Goal: Information Seeking & Learning: Learn about a topic

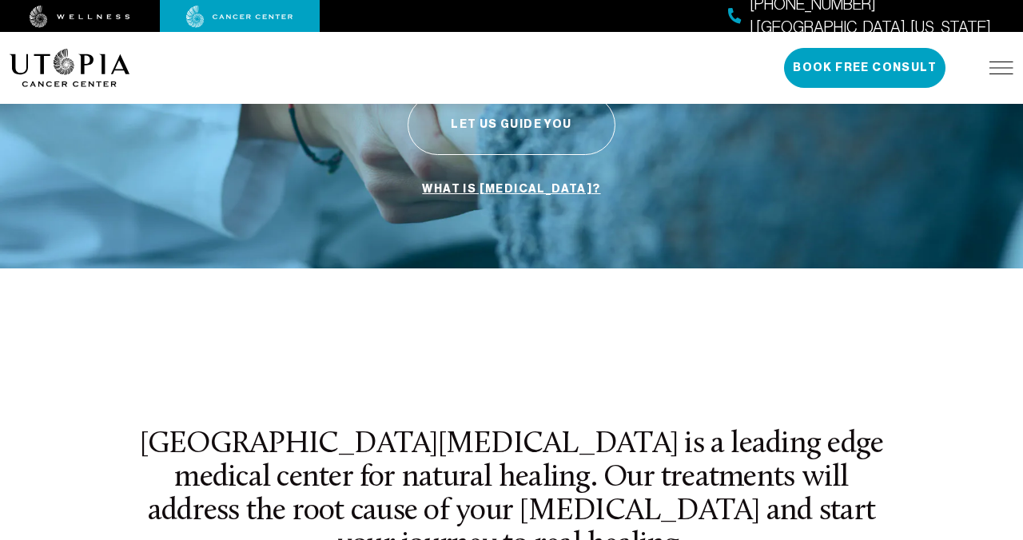
scroll to position [306, 0]
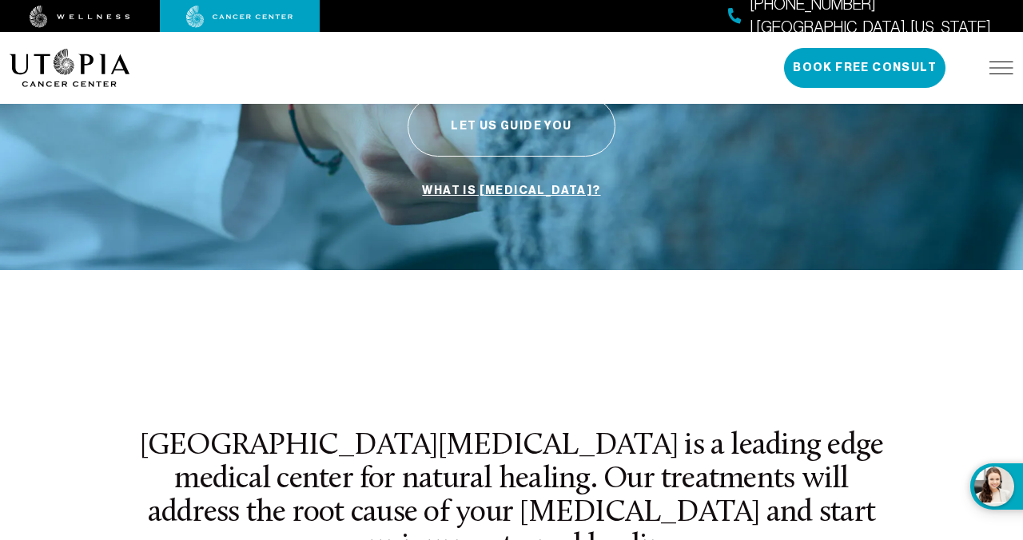
click at [607, 84] on div "About Us Treatments Patient Stories [PHONE_NUMBER] | [GEOGRAPHIC_DATA], [US_STA…" at bounding box center [512, 68] width 1004 height 72
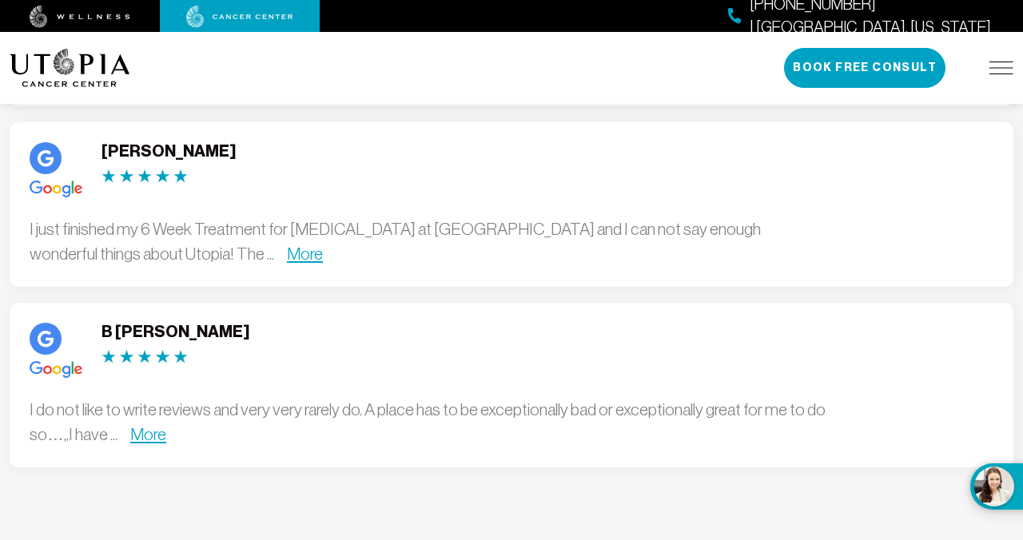
scroll to position [4522, 0]
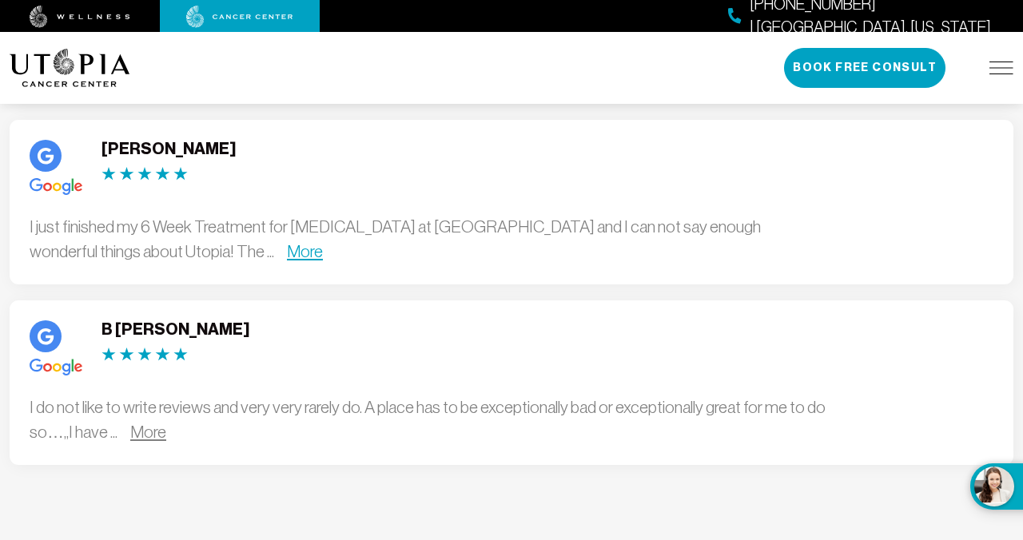
click at [146, 423] on link "More" at bounding box center [148, 432] width 36 height 18
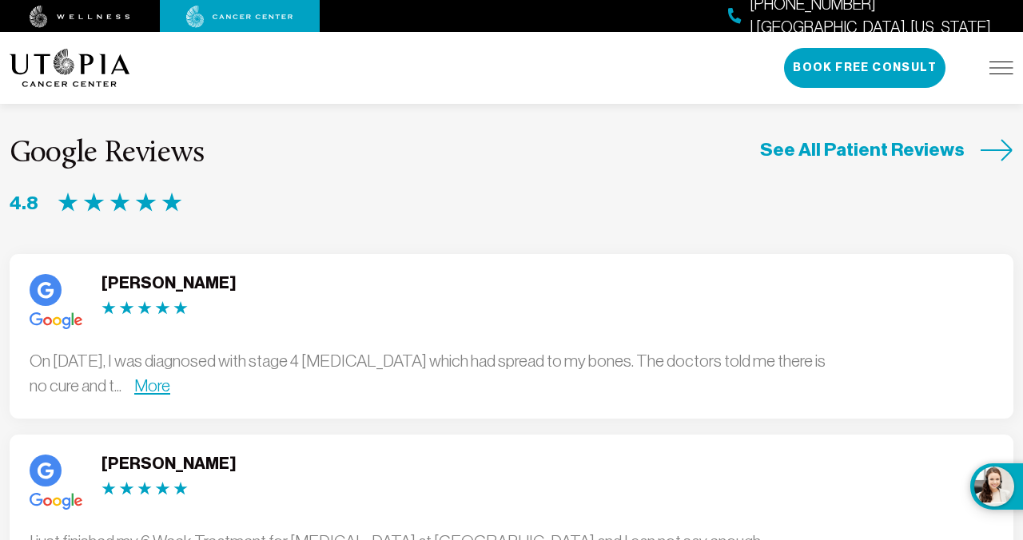
scroll to position [4212, 0]
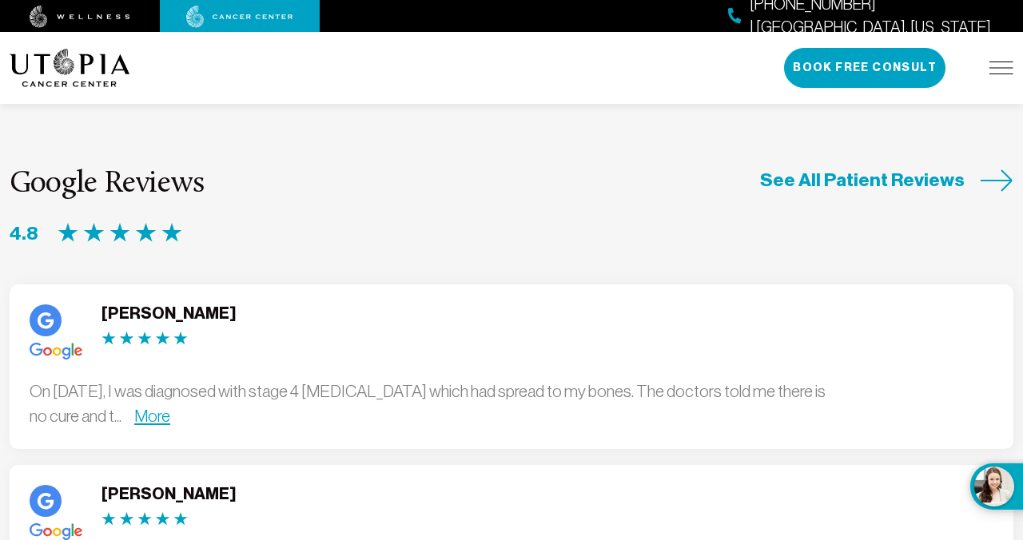
scroll to position [4168, 0]
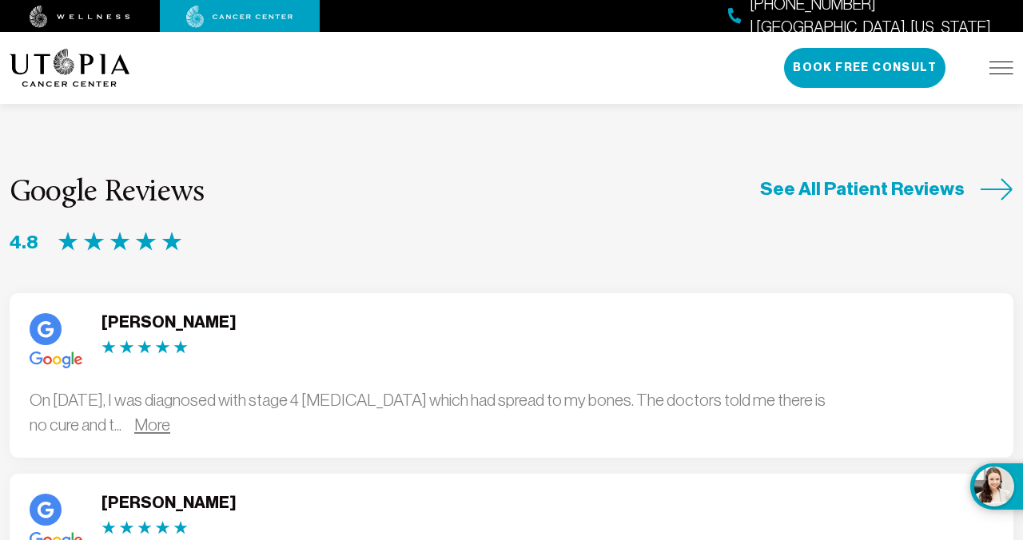
click at [170, 416] on link "More" at bounding box center [152, 425] width 36 height 18
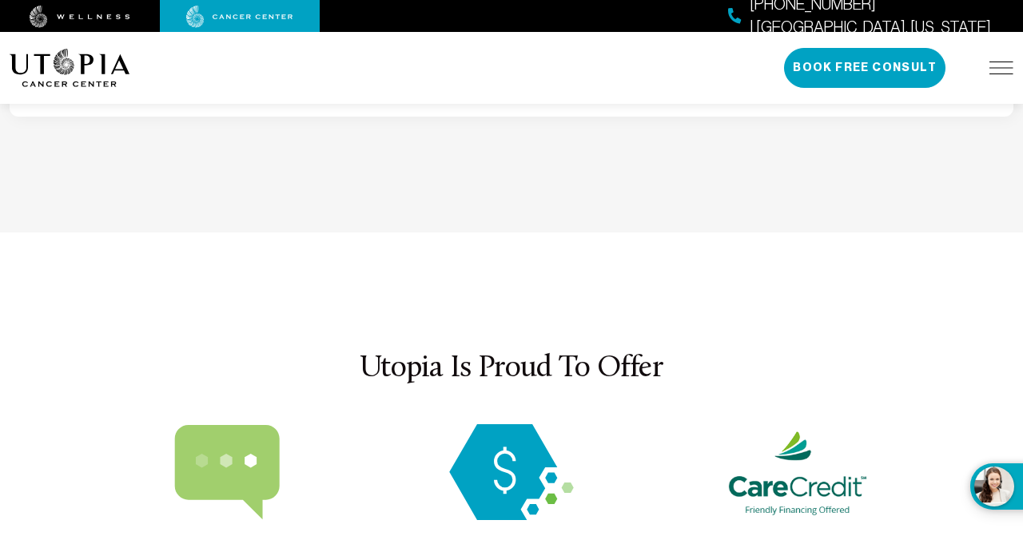
scroll to position [5960, 0]
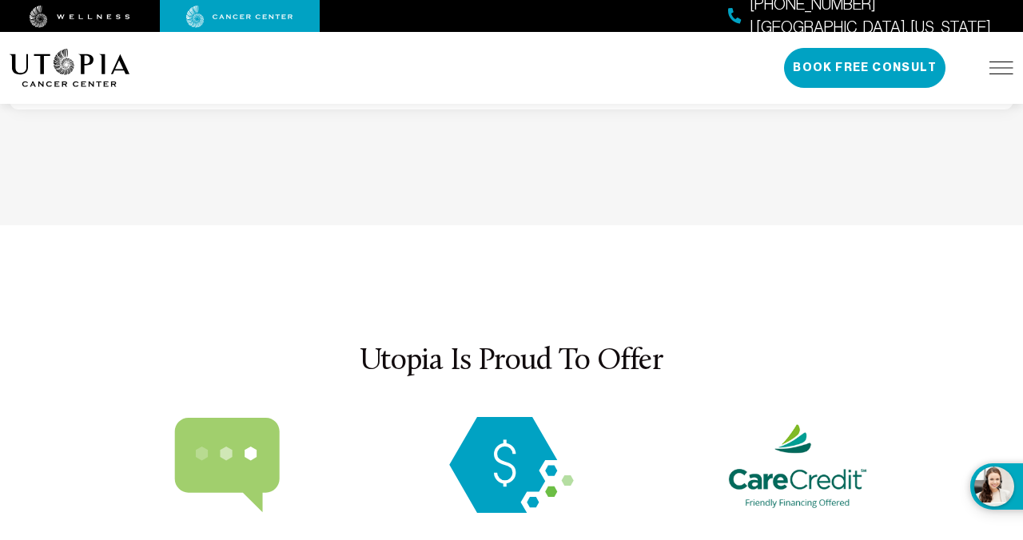
click at [501, 417] on img at bounding box center [512, 465] width 142 height 96
click at [508, 417] on img at bounding box center [512, 465] width 142 height 96
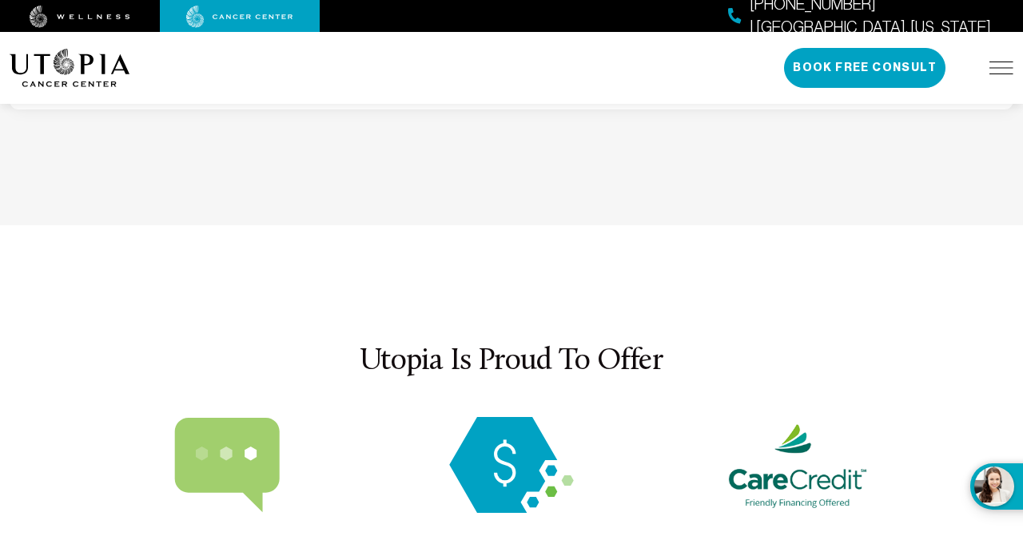
click at [508, 417] on img at bounding box center [512, 465] width 142 height 96
click at [507, 417] on img at bounding box center [512, 465] width 142 height 96
click at [494, 417] on img at bounding box center [512, 465] width 142 height 96
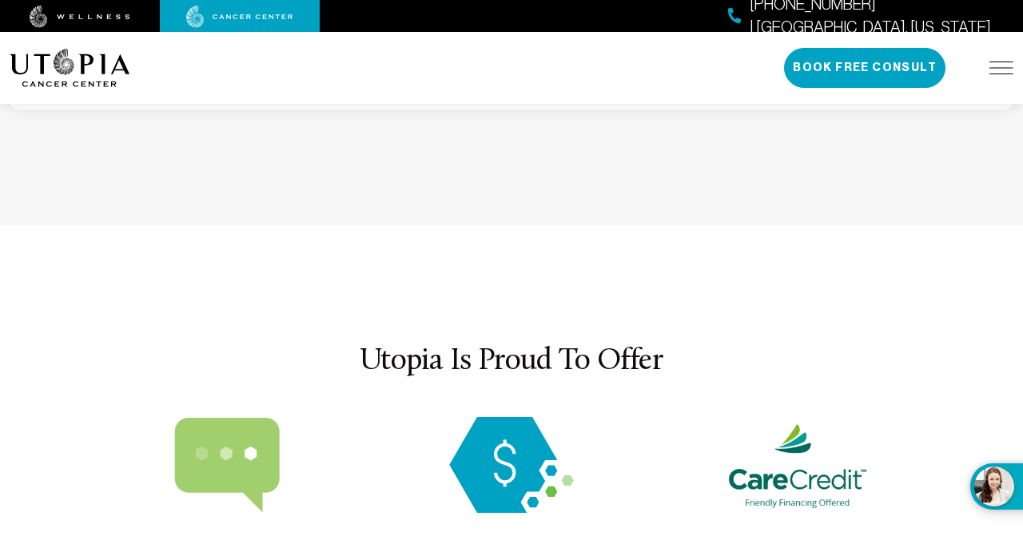
click at [786, 417] on img at bounding box center [796, 465] width 142 height 96
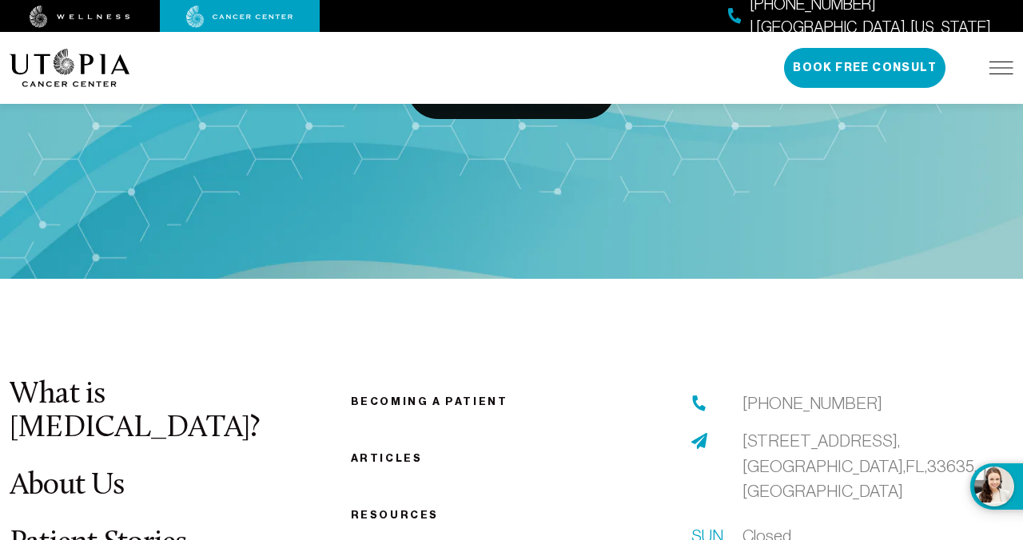
scroll to position [7066, 0]
